Goal: Information Seeking & Learning: Compare options

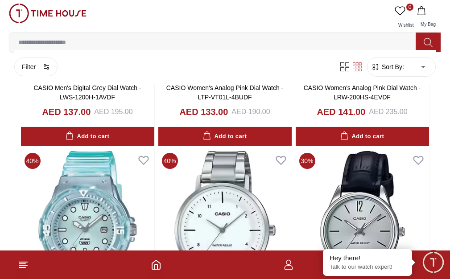
scroll to position [15025, 0]
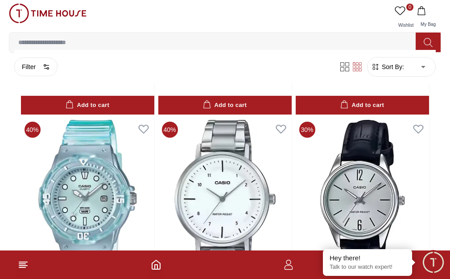
click at [424, 37] on icon at bounding box center [428, 42] width 9 height 10
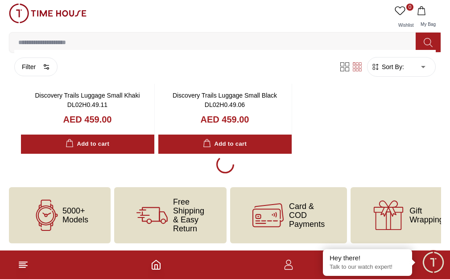
scroll to position [0, 0]
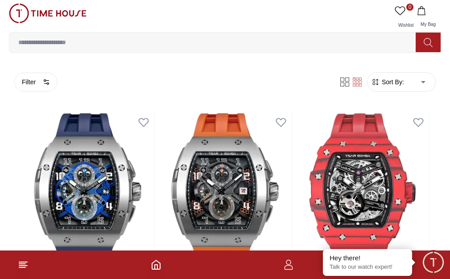
click at [379, 33] on input at bounding box center [216, 42] width 414 height 18
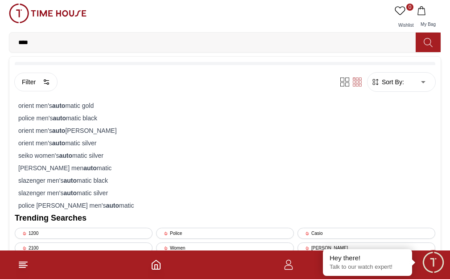
type input "****"
click at [32, 65] on strong "auto" at bounding box center [24, 68] width 13 height 7
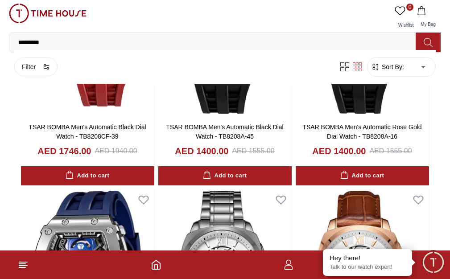
scroll to position [1168, 0]
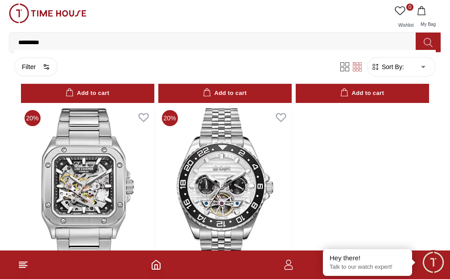
scroll to position [1477, 0]
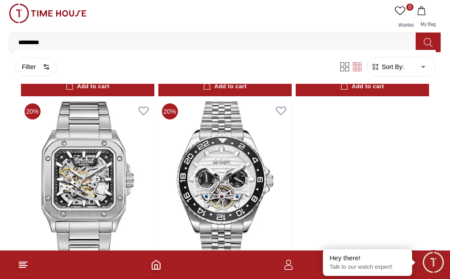
click at [0, 0] on span "MEN" at bounding box center [0, 0] width 0 height 0
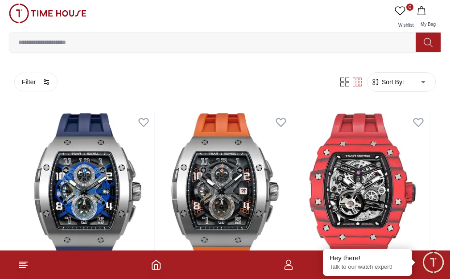
click at [404, 87] on span "Sort By:" at bounding box center [392, 82] width 24 height 9
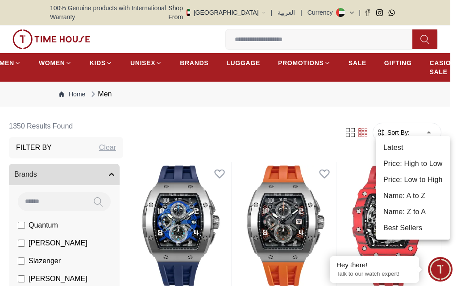
click at [413, 228] on li "Best Sellers" at bounding box center [413, 228] width 74 height 16
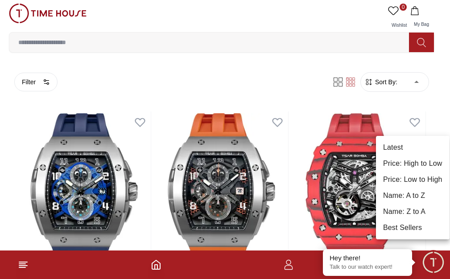
type input "*"
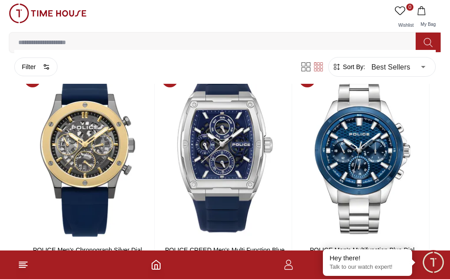
scroll to position [293, 0]
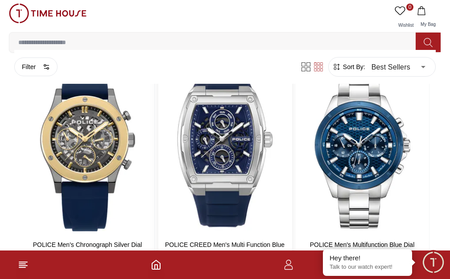
click at [267, 116] on img at bounding box center [224, 147] width 133 height 171
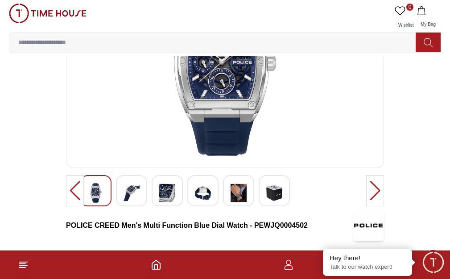
scroll to position [109, 0]
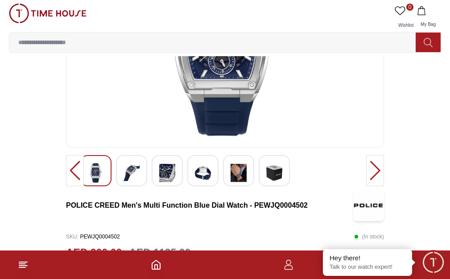
click at [137, 183] on img at bounding box center [132, 173] width 16 height 21
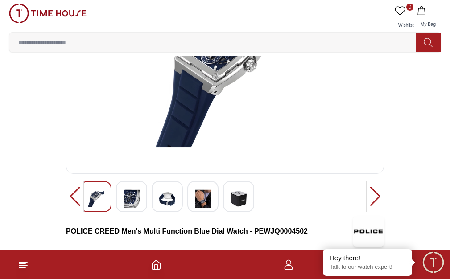
scroll to position [76, 0]
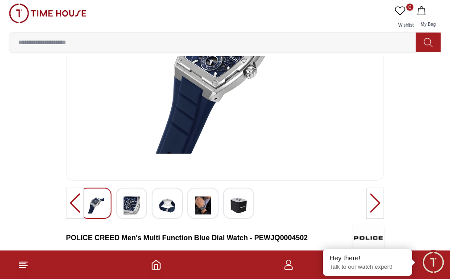
click at [126, 216] on img at bounding box center [132, 206] width 16 height 21
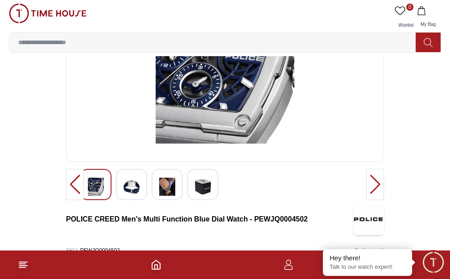
scroll to position [91, 0]
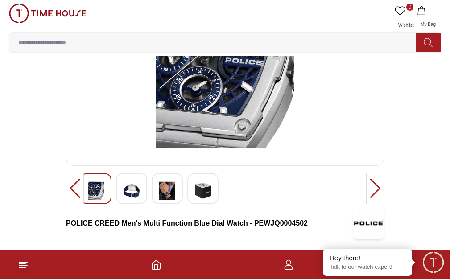
click at [136, 201] on img at bounding box center [132, 191] width 16 height 21
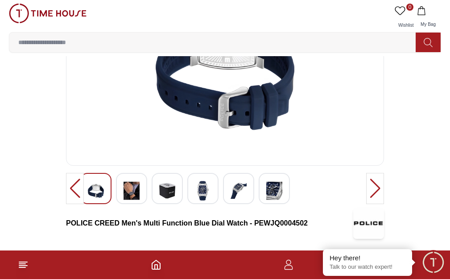
click at [127, 201] on img at bounding box center [132, 191] width 16 height 21
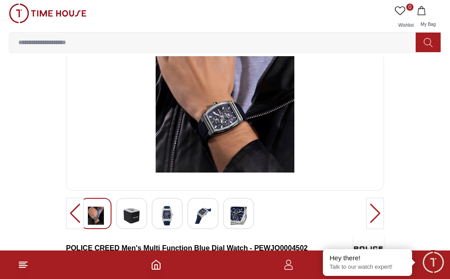
scroll to position [67, 0]
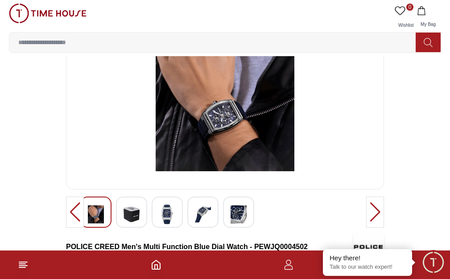
click at [174, 225] on img at bounding box center [167, 214] width 16 height 21
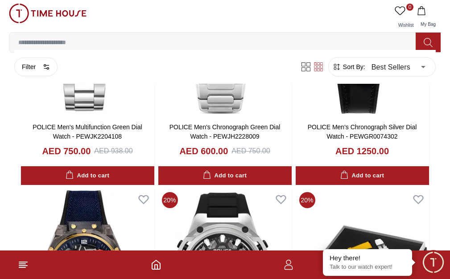
scroll to position [657, 0]
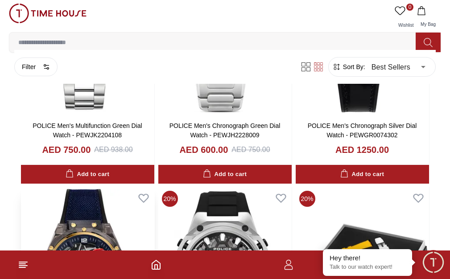
click at [154, 187] on img at bounding box center [87, 272] width 133 height 171
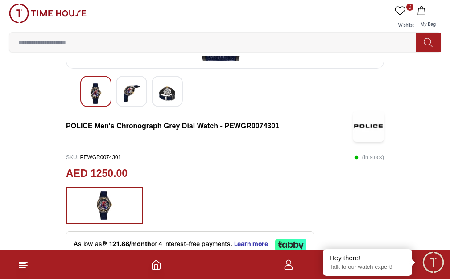
scroll to position [187, 0]
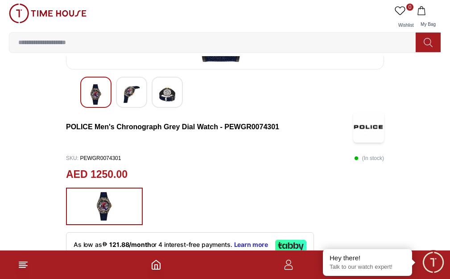
click at [125, 105] on img at bounding box center [132, 94] width 16 height 21
click at [117, 108] on div at bounding box center [131, 92] width 31 height 31
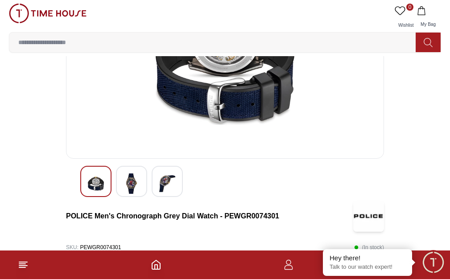
scroll to position [90, 0]
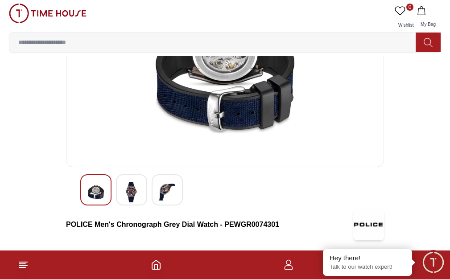
click at [130, 203] on img at bounding box center [132, 192] width 16 height 21
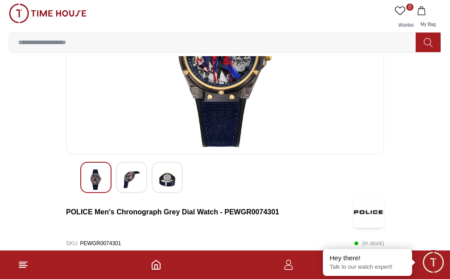
scroll to position [103, 0]
click at [132, 190] on img at bounding box center [132, 179] width 16 height 21
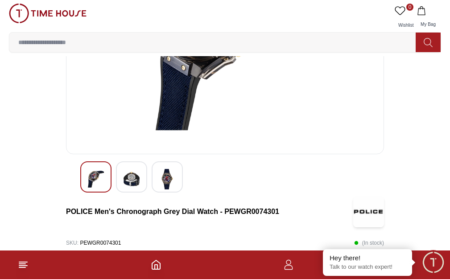
click at [134, 190] on img at bounding box center [132, 179] width 16 height 21
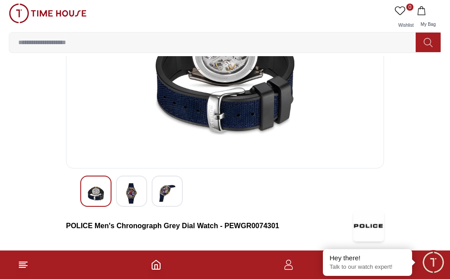
scroll to position [88, 0]
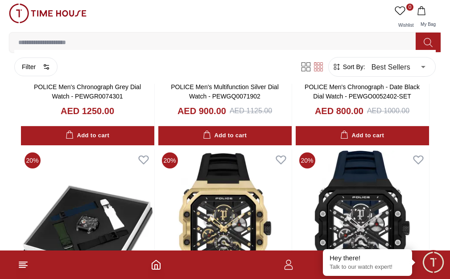
scroll to position [943, 0]
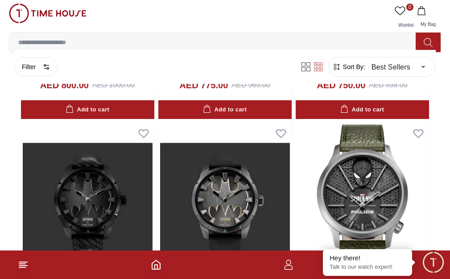
scroll to position [1945, 0]
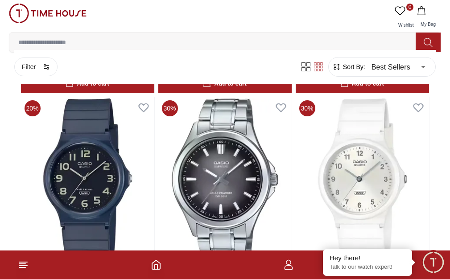
scroll to position [3681, 0]
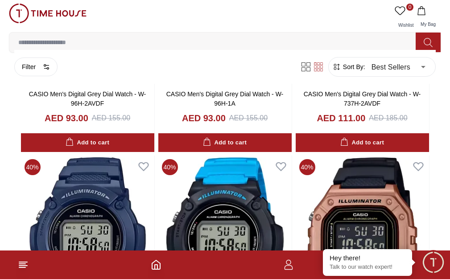
scroll to position [5332, 0]
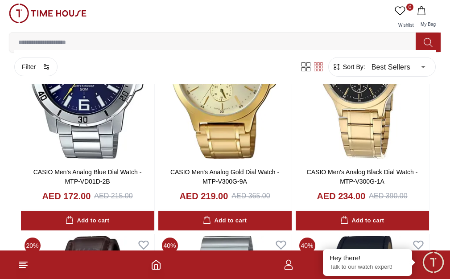
scroll to position [6966, 0]
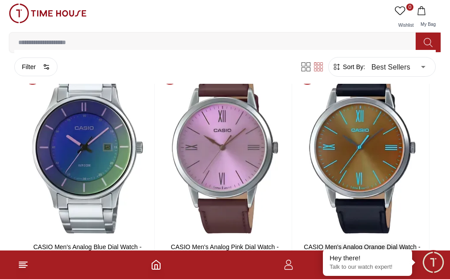
scroll to position [7373, 0]
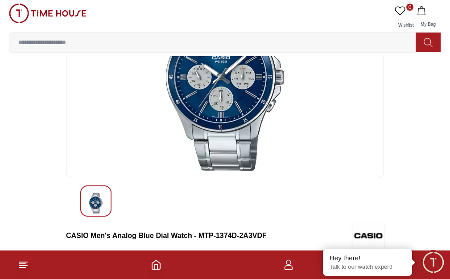
scroll to position [77, 0]
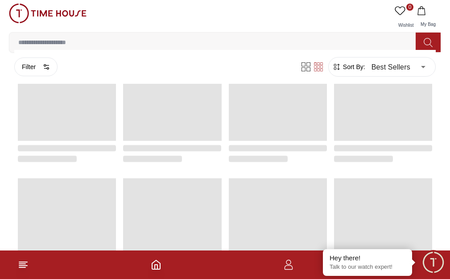
scroll to position [0, 0]
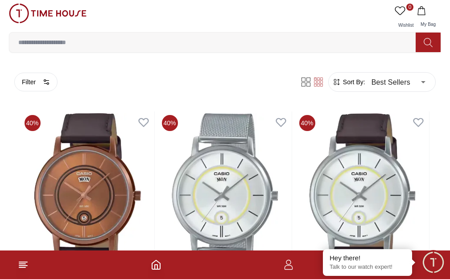
click at [379, 33] on input at bounding box center [216, 42] width 414 height 18
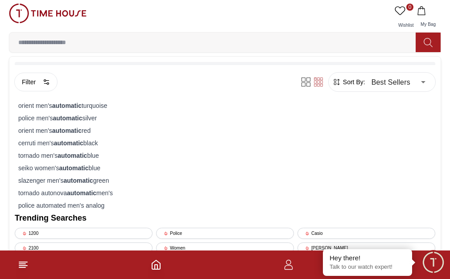
click at [48, 65] on strong "automatic" at bounding box center [32, 68] width 29 height 7
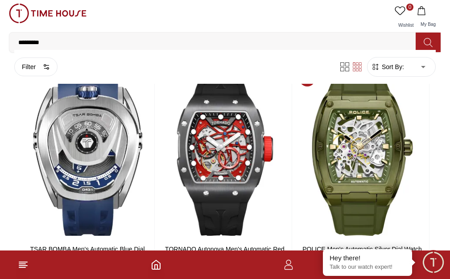
scroll to position [294, 0]
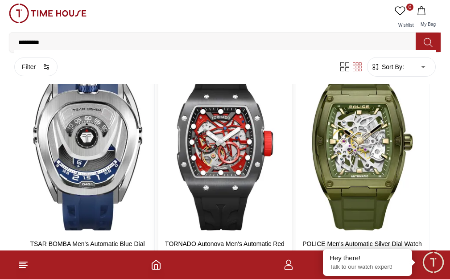
click at [292, 148] on img at bounding box center [224, 147] width 133 height 171
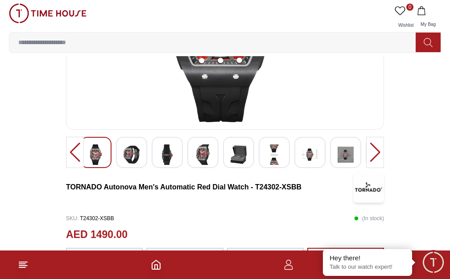
scroll to position [129, 0]
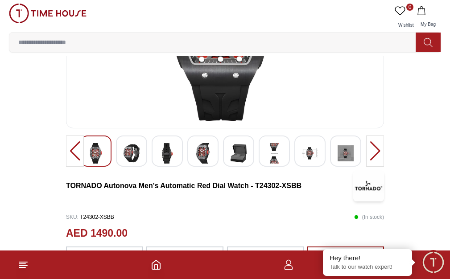
click at [125, 164] on img at bounding box center [132, 153] width 16 height 21
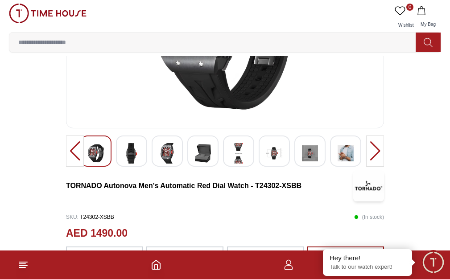
click at [135, 164] on img at bounding box center [132, 153] width 16 height 21
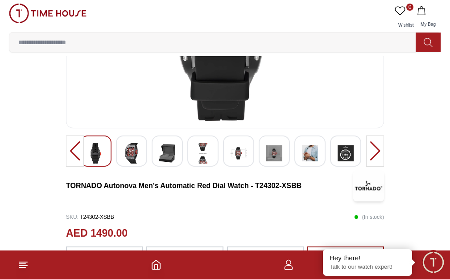
click at [134, 164] on img at bounding box center [132, 153] width 16 height 21
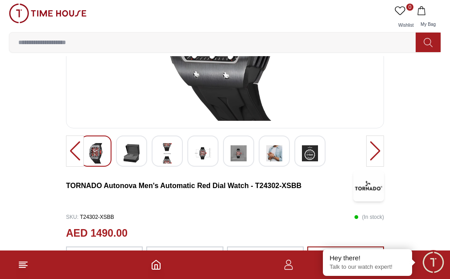
click at [146, 167] on div at bounding box center [131, 151] width 31 height 31
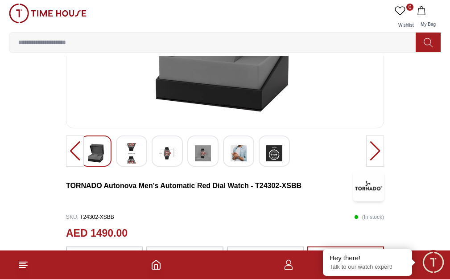
click at [144, 167] on div at bounding box center [131, 151] width 31 height 31
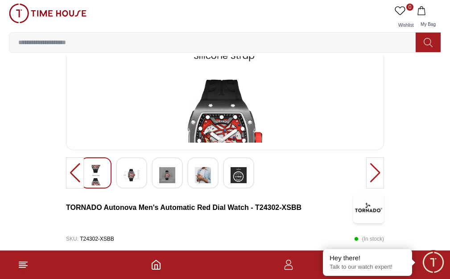
scroll to position [106, 0]
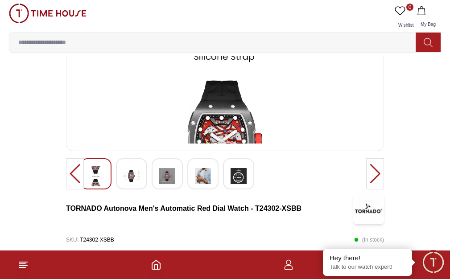
click at [157, 190] on div at bounding box center [167, 173] width 31 height 31
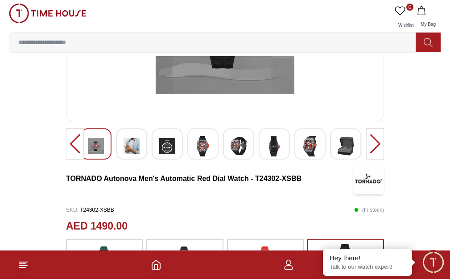
scroll to position [134, 0]
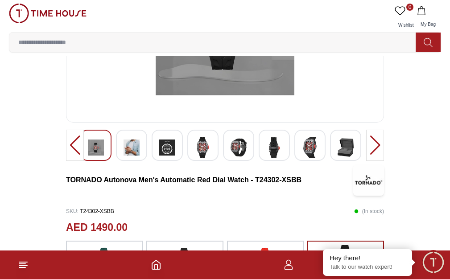
click at [141, 161] on div at bounding box center [131, 145] width 31 height 31
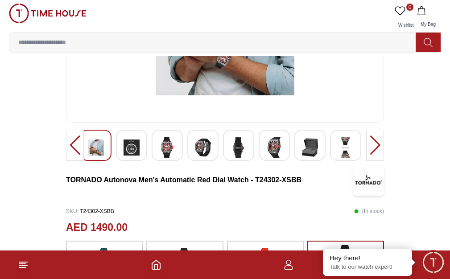
click at [133, 158] on img at bounding box center [132, 147] width 16 height 21
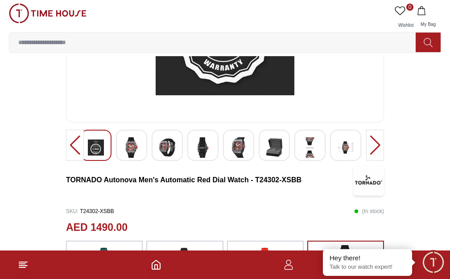
click at [154, 161] on div at bounding box center [167, 145] width 31 height 31
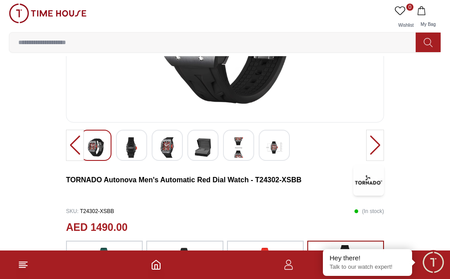
click at [133, 158] on img at bounding box center [132, 147] width 16 height 21
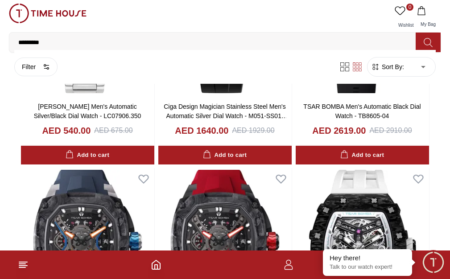
scroll to position [688, 0]
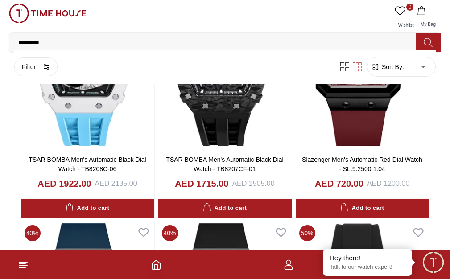
scroll to position [2581, 0]
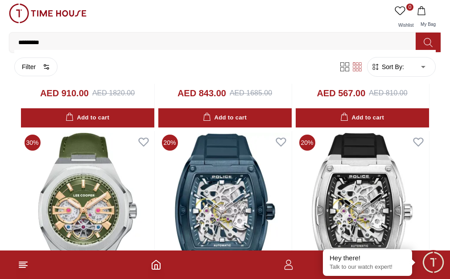
scroll to position [3401, 0]
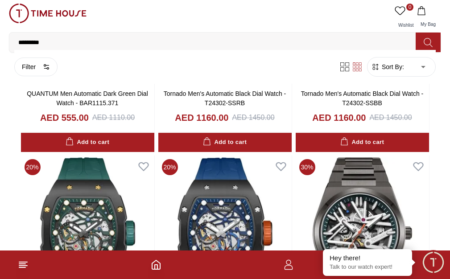
scroll to position [4174, 0]
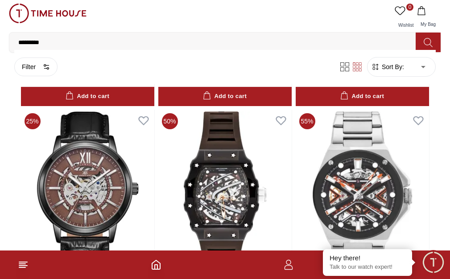
scroll to position [5628, 0]
